Goal: Transaction & Acquisition: Purchase product/service

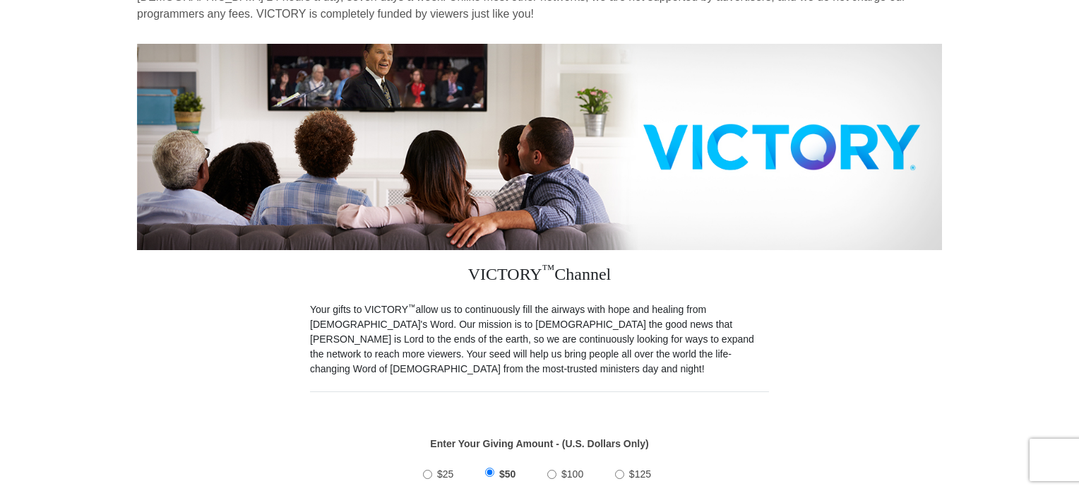
scroll to position [141, 0]
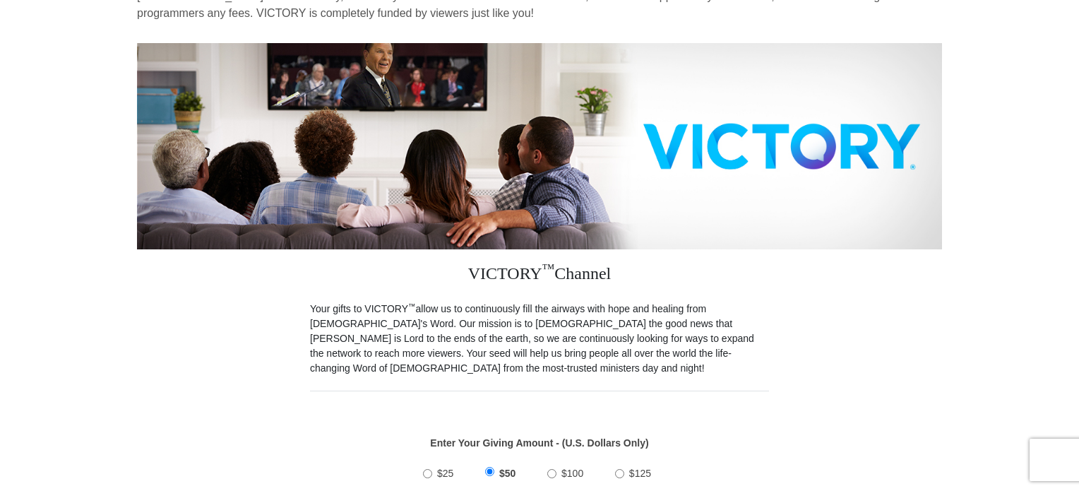
click at [550, 469] on input "$100" at bounding box center [551, 473] width 9 height 9
radio input "true"
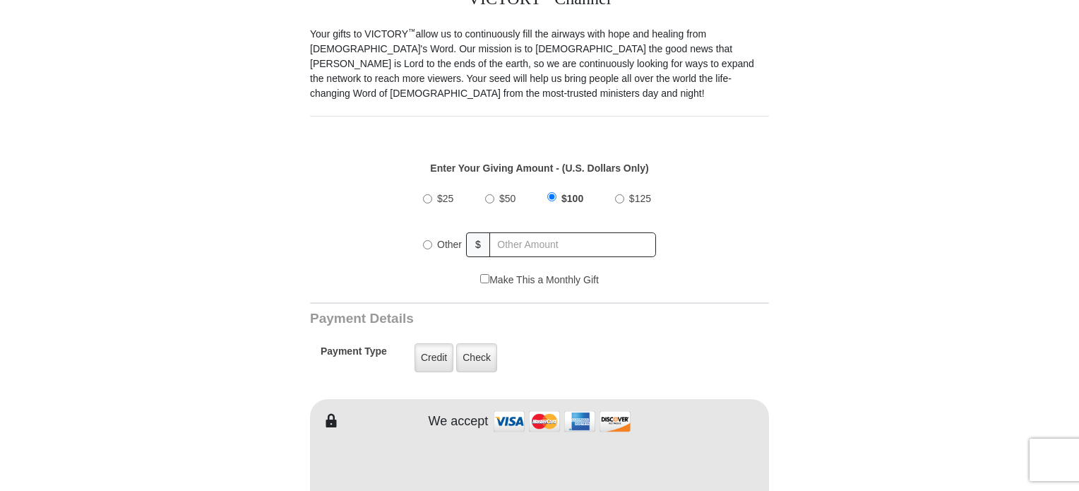
scroll to position [424, 0]
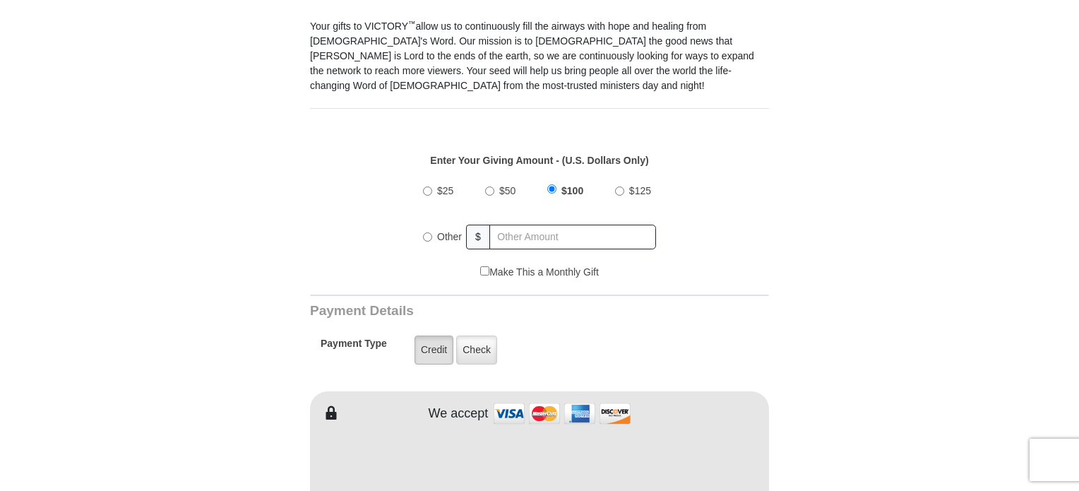
click at [427, 335] on label "Credit" at bounding box center [434, 349] width 39 height 29
click at [0, 0] on input "Credit" at bounding box center [0, 0] width 0 height 0
type input "Judy"
type input "Willingham"
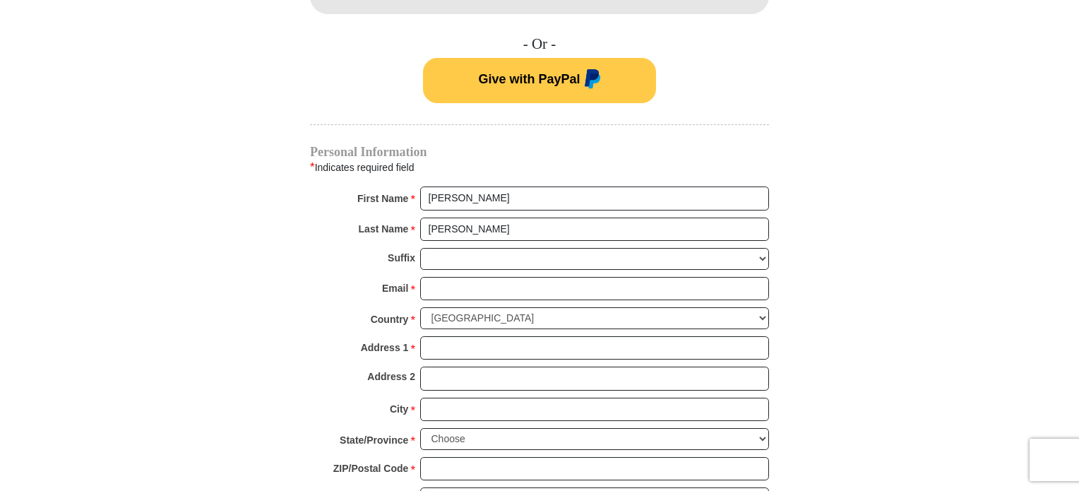
scroll to position [989, 0]
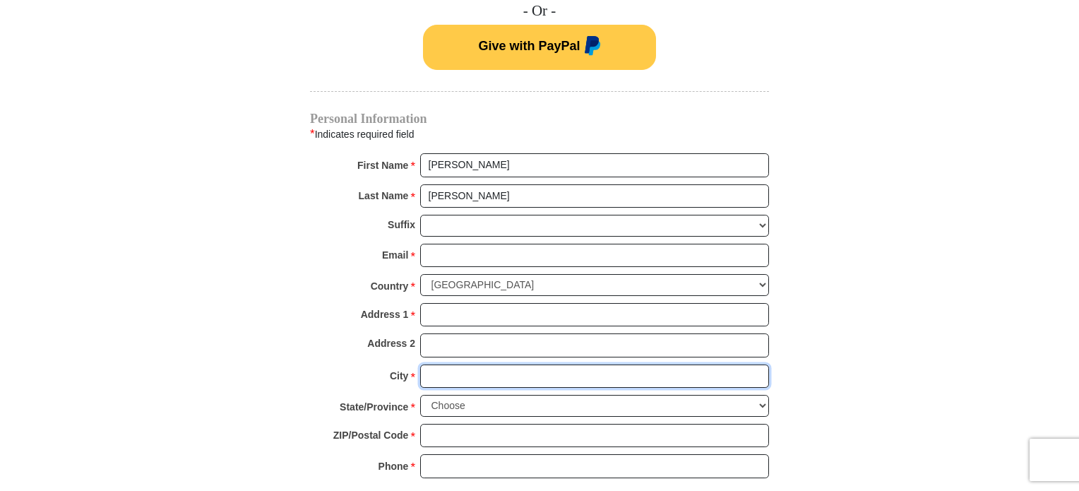
click at [470, 364] on input "City *" at bounding box center [594, 376] width 349 height 24
type input "Payson"
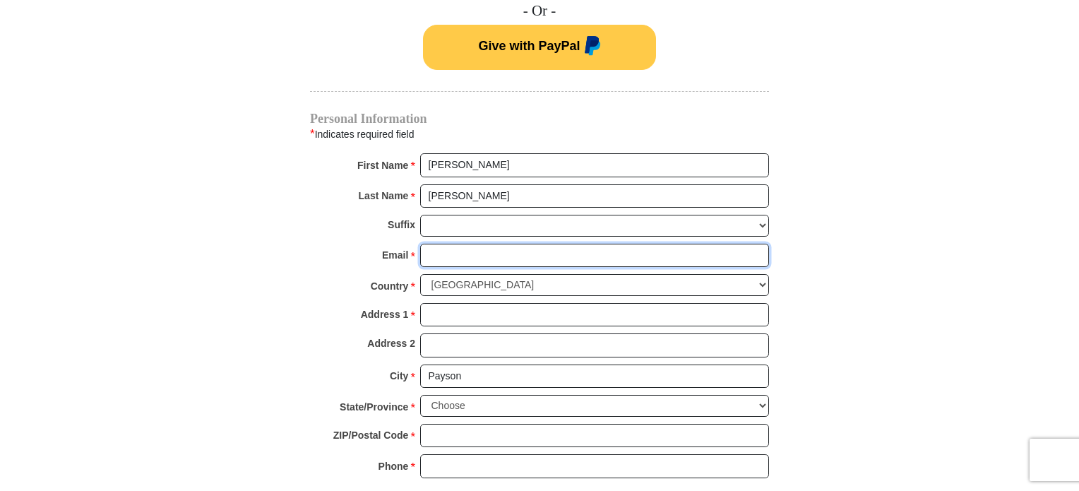
type input "willinghamjudith@yahoo.com"
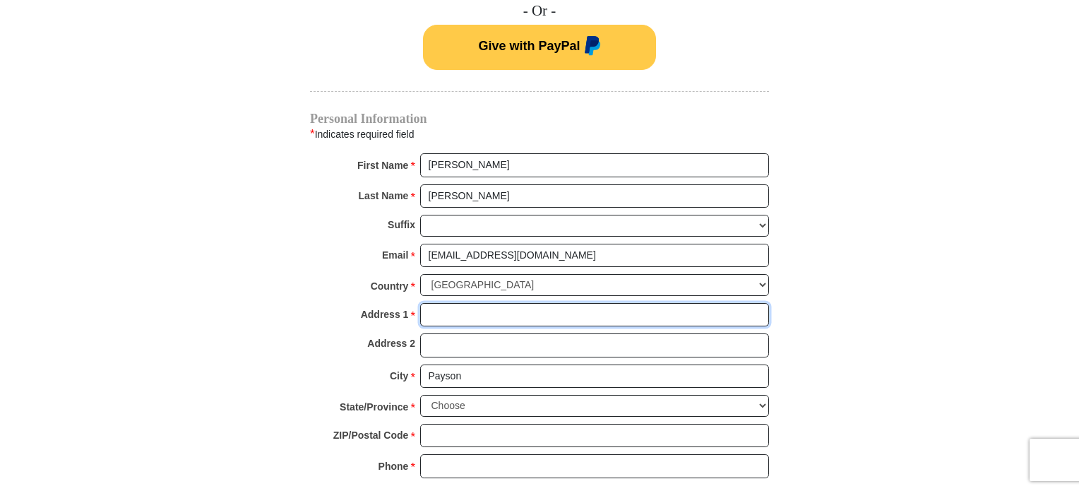
type input "32 N. Orion Dr."
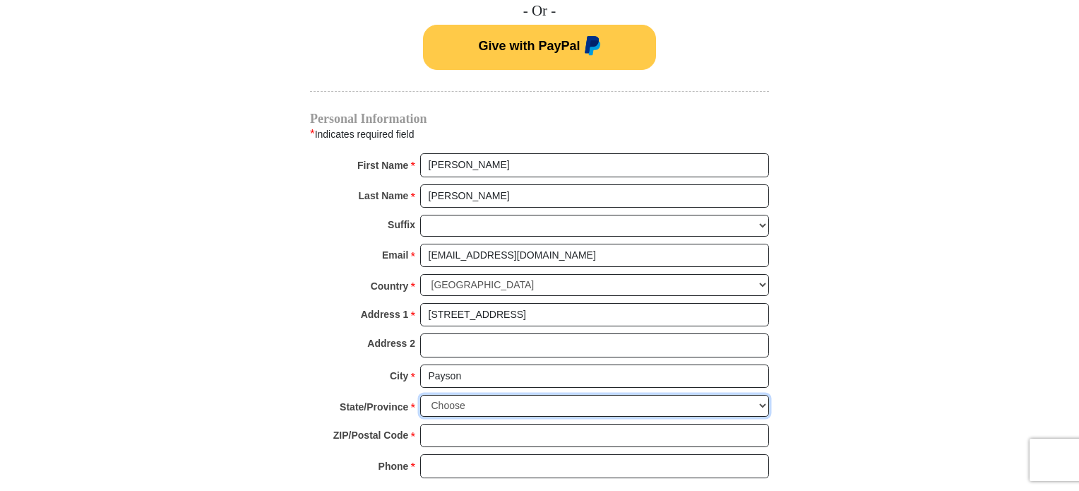
select select "AZ"
type input "85541"
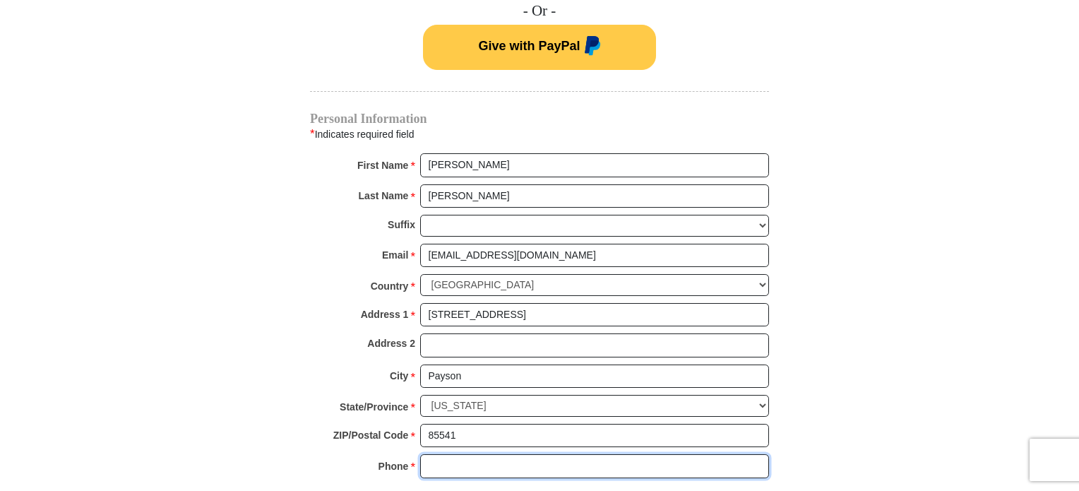
type input "9289780479"
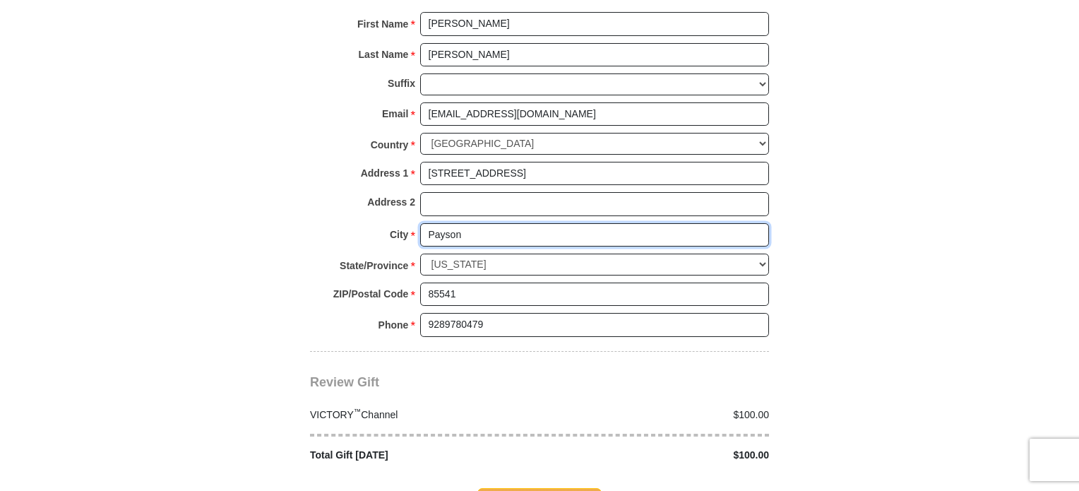
scroll to position [1271, 0]
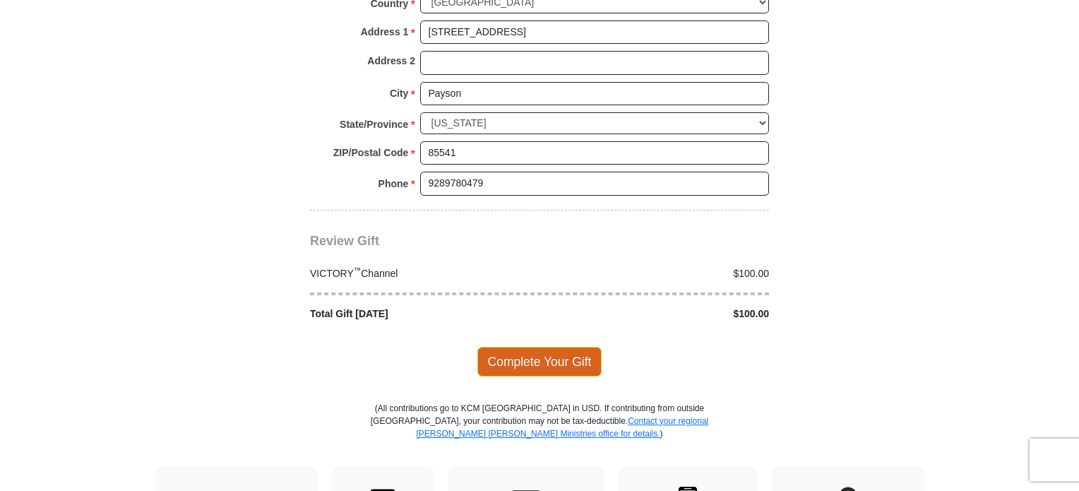
click at [525, 347] on span "Complete Your Gift" at bounding box center [539, 362] width 125 height 30
